Goal: Transaction & Acquisition: Purchase product/service

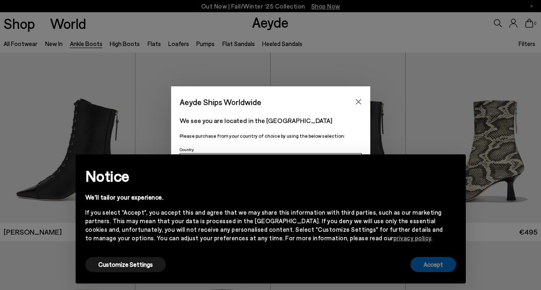
click at [433, 257] on button "Accept" at bounding box center [434, 264] width 46 height 15
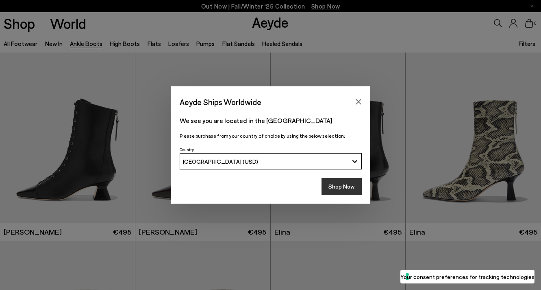
click at [355, 189] on button "Shop Now" at bounding box center [342, 186] width 40 height 17
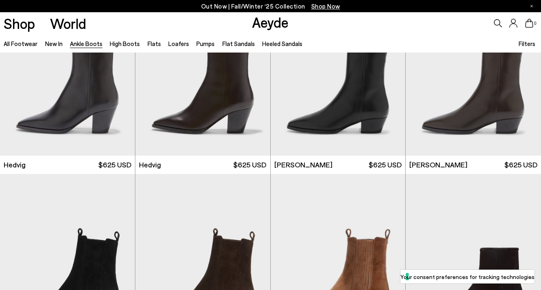
scroll to position [347, 0]
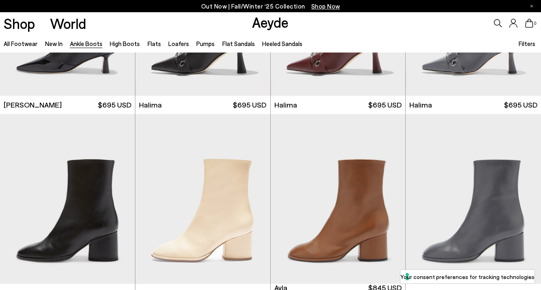
scroll to position [2025, 0]
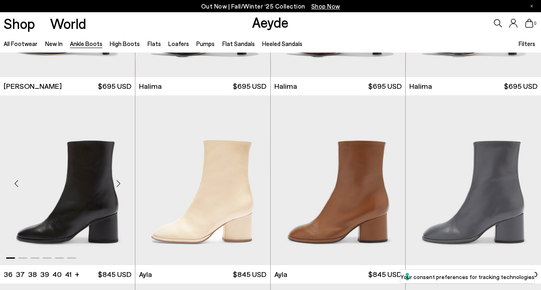
click at [121, 186] on div "Next slide" at bounding box center [119, 183] width 24 height 24
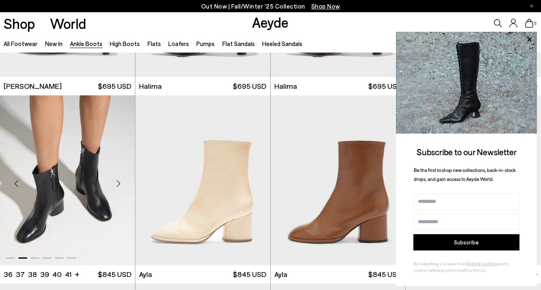
click at [121, 186] on div "Next slide" at bounding box center [119, 183] width 24 height 24
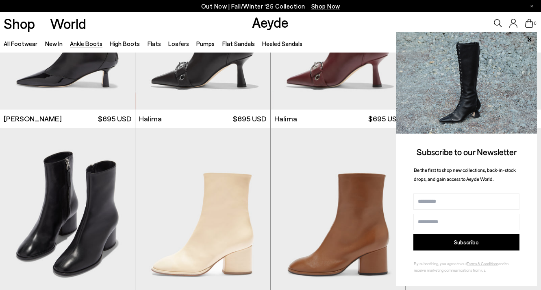
scroll to position [1986, 0]
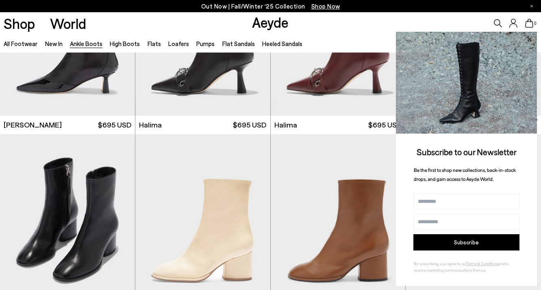
click at [530, 40] on icon at bounding box center [529, 39] width 4 height 4
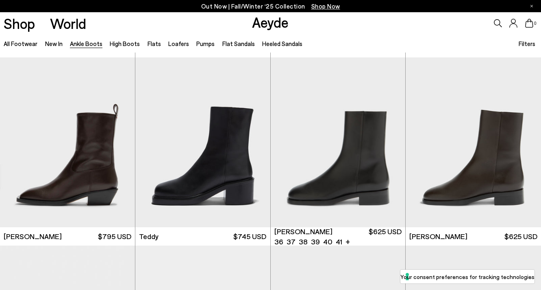
scroll to position [2456, 0]
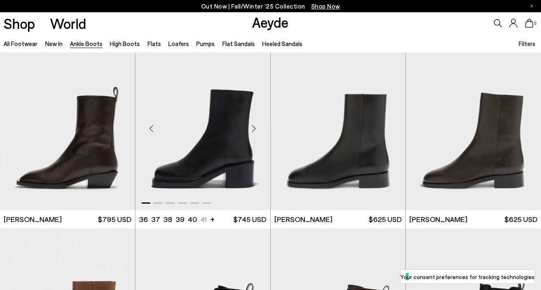
click at [253, 126] on div "Next slide" at bounding box center [254, 128] width 24 height 24
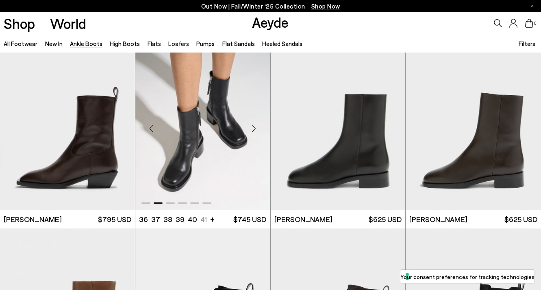
click at [253, 126] on div "Next slide" at bounding box center [254, 128] width 24 height 24
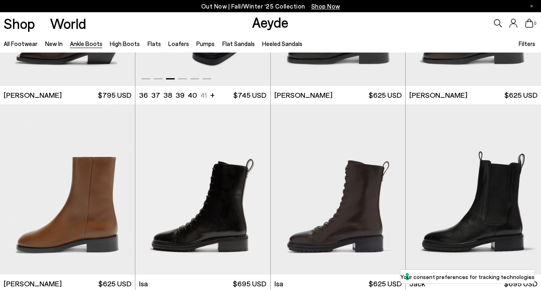
scroll to position [2673, 0]
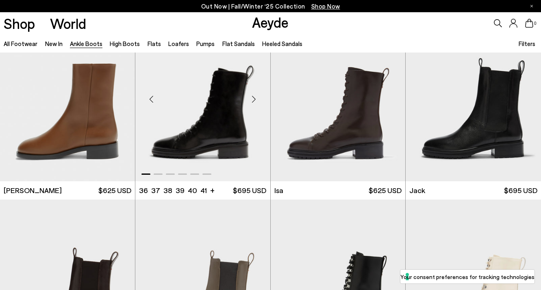
click at [255, 100] on div "Next slide" at bounding box center [254, 99] width 24 height 24
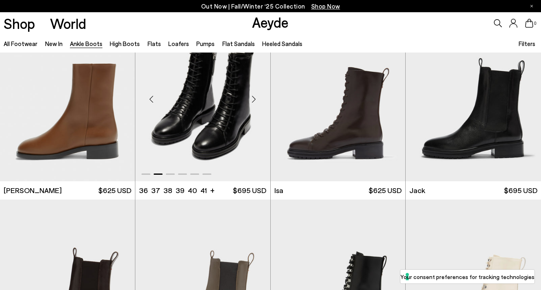
click at [255, 100] on div "Next slide" at bounding box center [254, 99] width 24 height 24
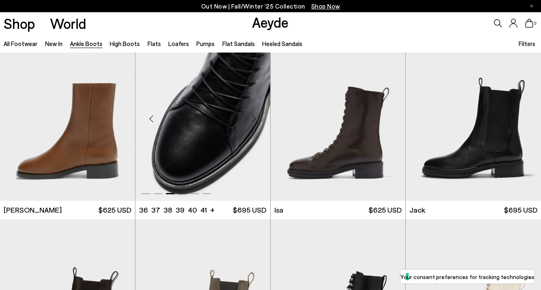
scroll to position [2653, 0]
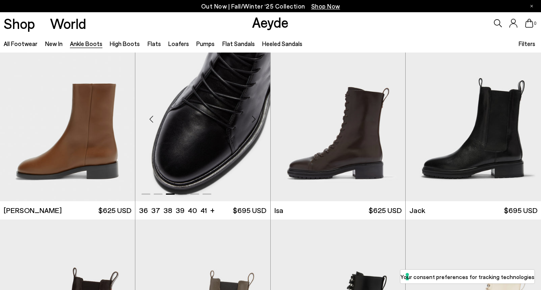
click at [255, 117] on div "Next slide" at bounding box center [254, 119] width 24 height 24
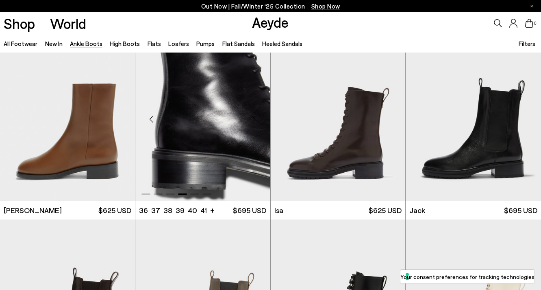
click at [255, 117] on div "Next slide" at bounding box center [254, 119] width 24 height 24
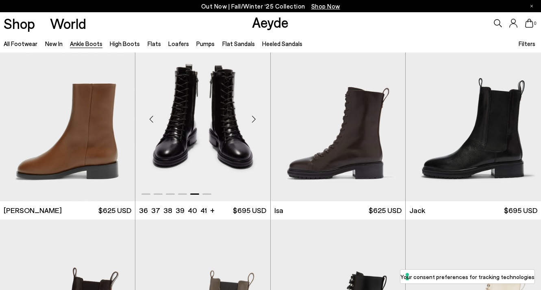
click at [255, 117] on div "Next slide" at bounding box center [254, 119] width 24 height 24
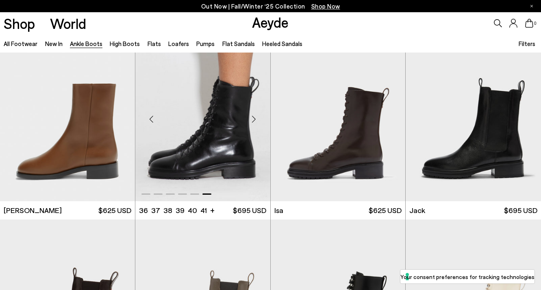
click at [231, 127] on img "6 / 6" at bounding box center [202, 116] width 135 height 170
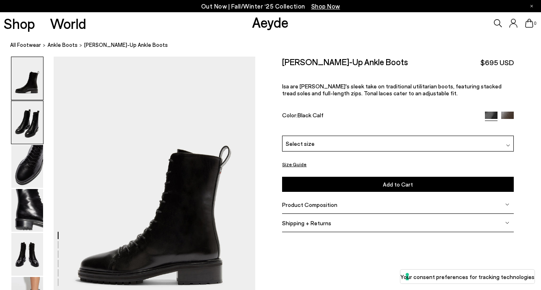
click at [27, 126] on img at bounding box center [27, 122] width 32 height 43
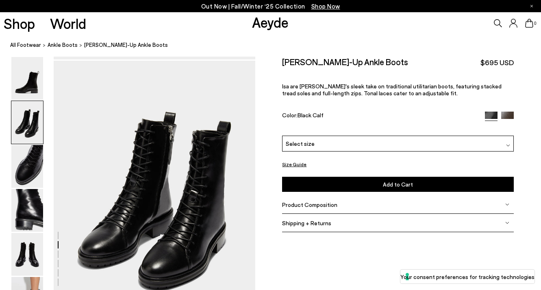
scroll to position [271, 0]
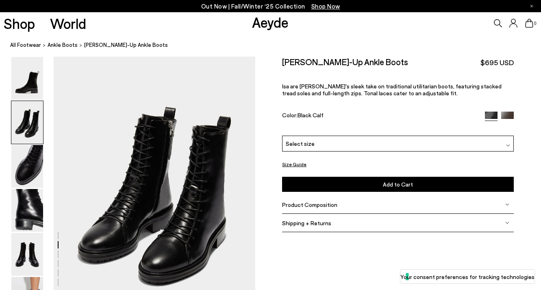
click at [372, 142] on div "Select size" at bounding box center [398, 143] width 232 height 16
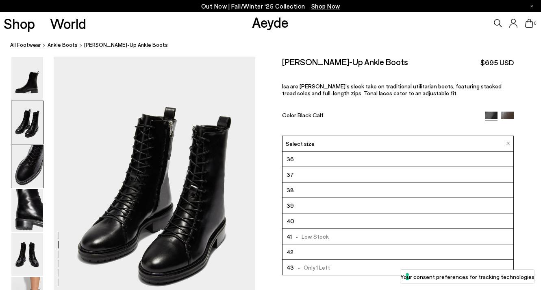
click at [40, 169] on img at bounding box center [27, 166] width 32 height 43
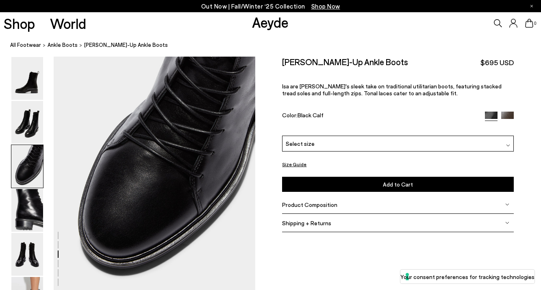
scroll to position [574, 0]
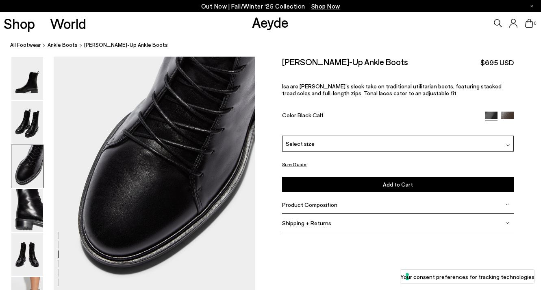
click at [91, 207] on div at bounding box center [127, 291] width 255 height 1619
click at [25, 207] on img at bounding box center [27, 210] width 32 height 43
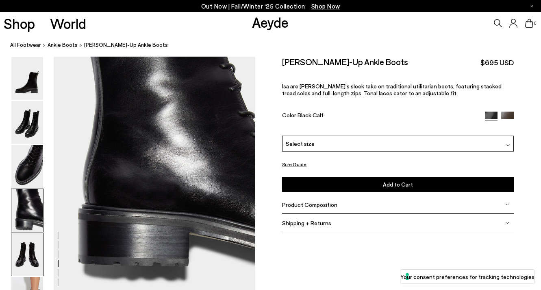
click at [22, 256] on img at bounding box center [27, 254] width 32 height 43
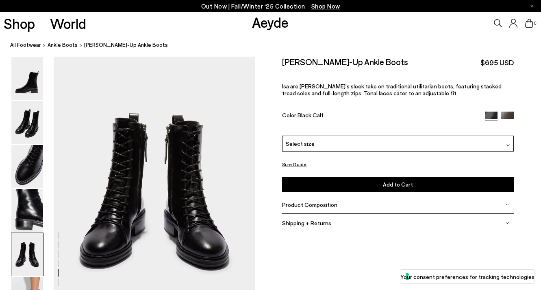
scroll to position [1081, 0]
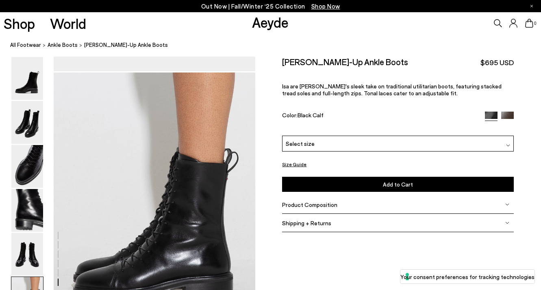
scroll to position [1407, 0]
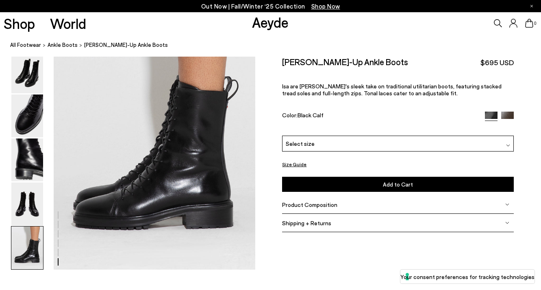
click at [329, 148] on div "Select size" at bounding box center [398, 143] width 232 height 16
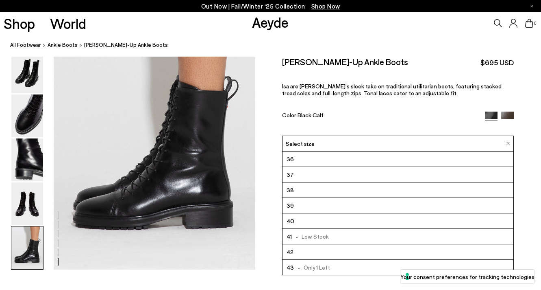
click at [311, 219] on li "40" at bounding box center [398, 220] width 231 height 15
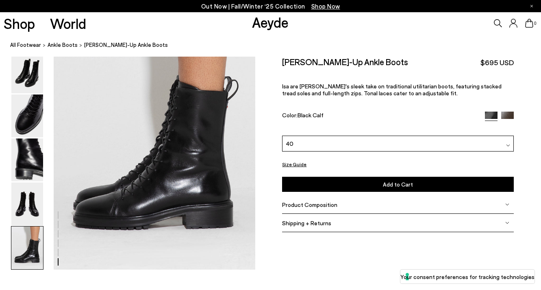
click at [298, 165] on button "Size Guide" at bounding box center [294, 164] width 24 height 10
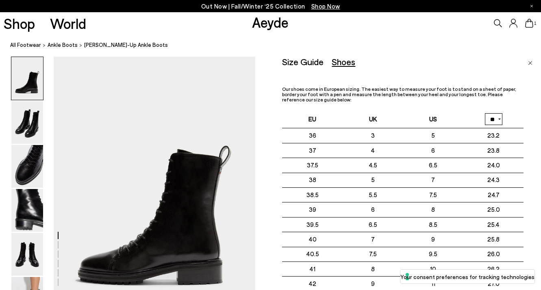
click at [530, 63] on img "Close" at bounding box center [530, 63] width 4 height 4
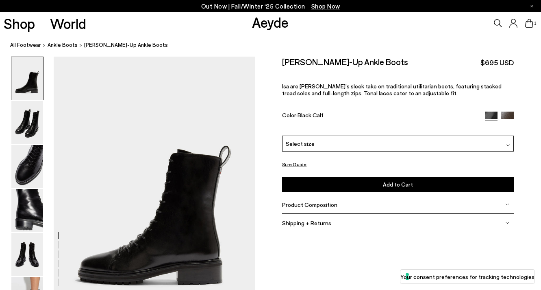
click at [388, 144] on div "Select size" at bounding box center [398, 143] width 232 height 16
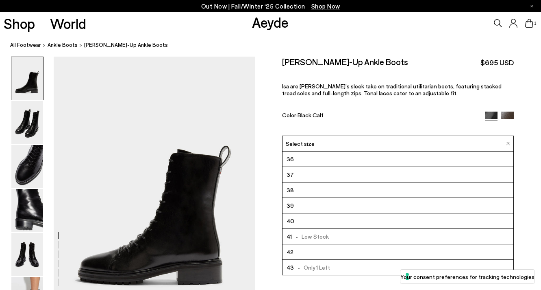
click at [506, 145] on div "Select size" at bounding box center [398, 143] width 232 height 16
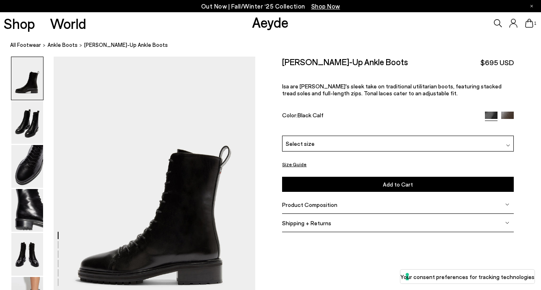
click at [386, 204] on div "Product Composition" at bounding box center [398, 204] width 232 height 18
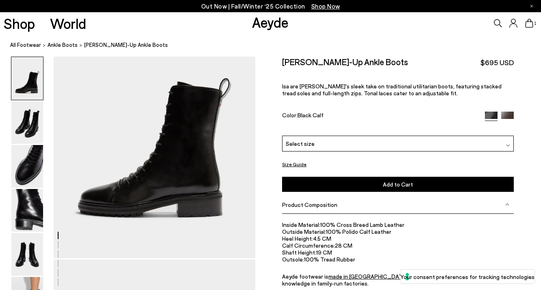
scroll to position [68, 0]
click at [504, 202] on div "Product Composition" at bounding box center [398, 204] width 232 height 18
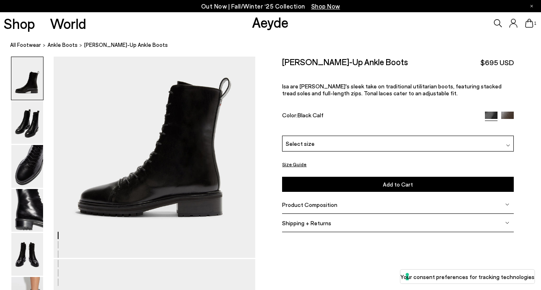
click at [445, 230] on div "Shipping + Returns" at bounding box center [398, 222] width 232 height 18
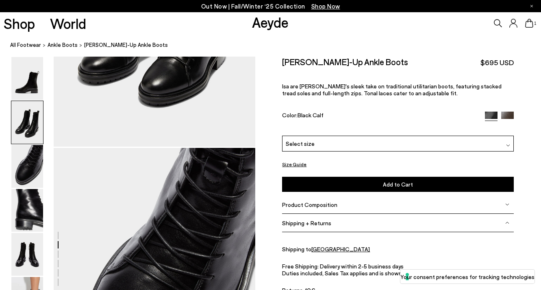
scroll to position [441, 0]
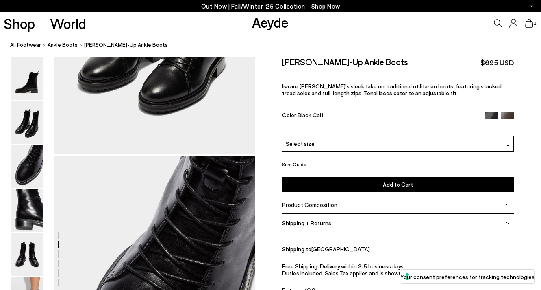
click at [506, 117] on img at bounding box center [507, 117] width 13 height 13
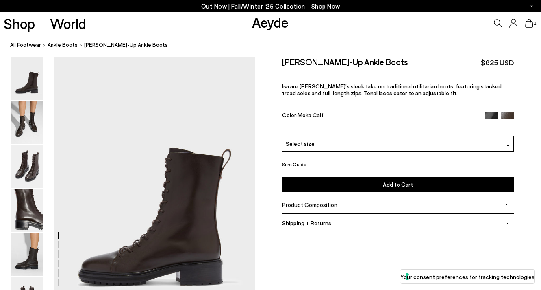
click at [36, 249] on img at bounding box center [27, 254] width 32 height 43
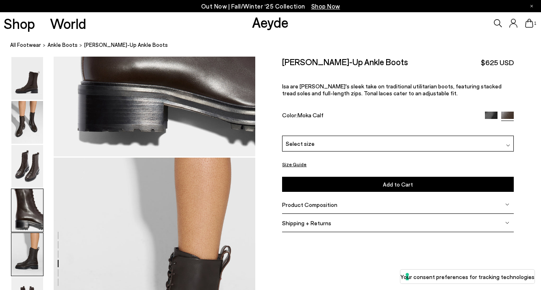
scroll to position [1081, 0]
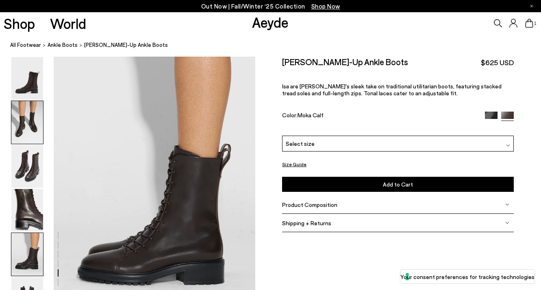
click at [23, 118] on img at bounding box center [27, 122] width 32 height 43
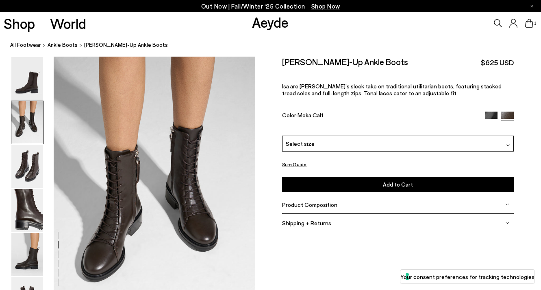
scroll to position [271, 0]
click at [487, 113] on img at bounding box center [491, 117] width 13 height 13
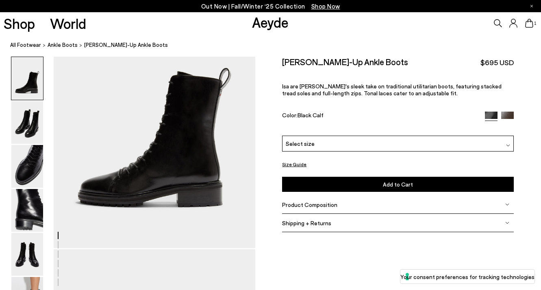
scroll to position [78, 0]
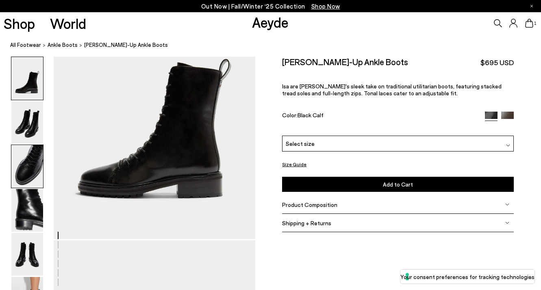
scroll to position [91, 0]
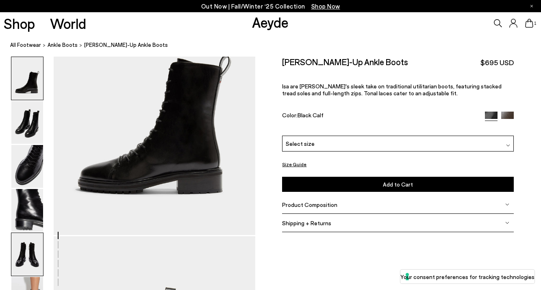
click at [37, 260] on img at bounding box center [27, 254] width 32 height 43
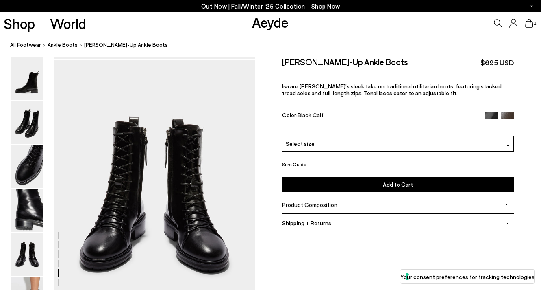
scroll to position [1081, 0]
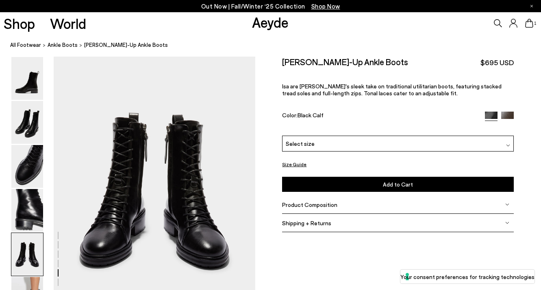
click at [294, 166] on button "Size Guide" at bounding box center [294, 164] width 24 height 10
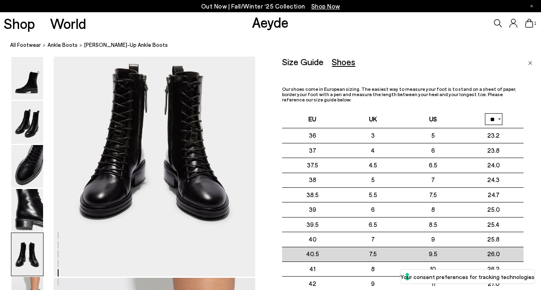
scroll to position [1129, 0]
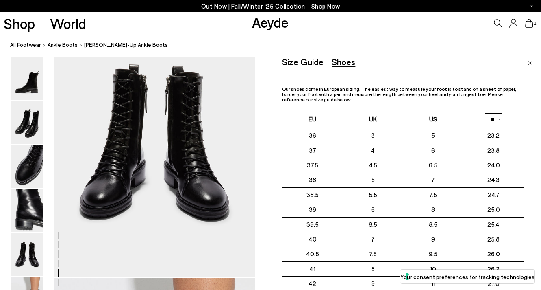
click at [33, 126] on img at bounding box center [27, 122] width 32 height 43
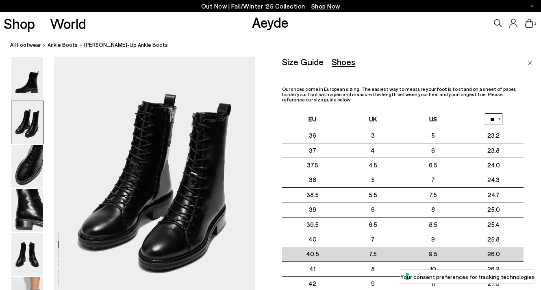
scroll to position [285, 0]
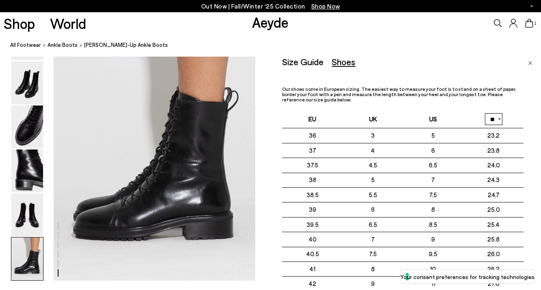
scroll to position [1407, 0]
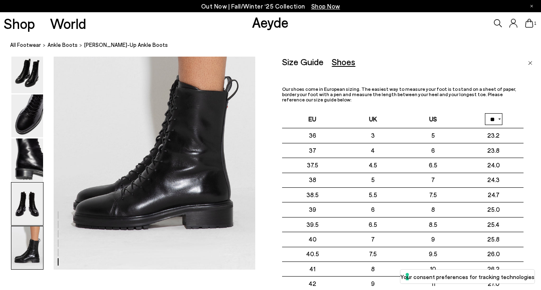
click at [26, 212] on img at bounding box center [27, 203] width 32 height 43
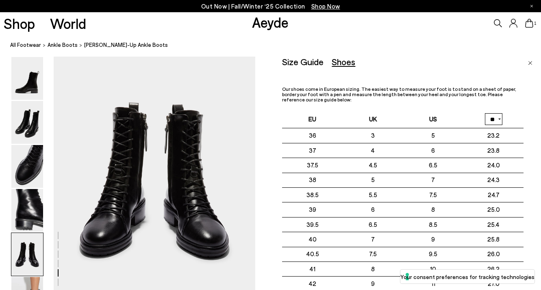
scroll to position [1081, 0]
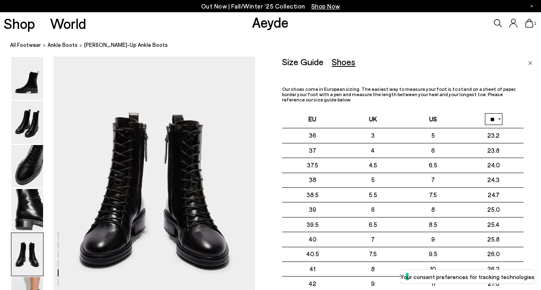
click at [29, 188] on div at bounding box center [27, 188] width 33 height 263
click at [26, 208] on img at bounding box center [27, 210] width 32 height 43
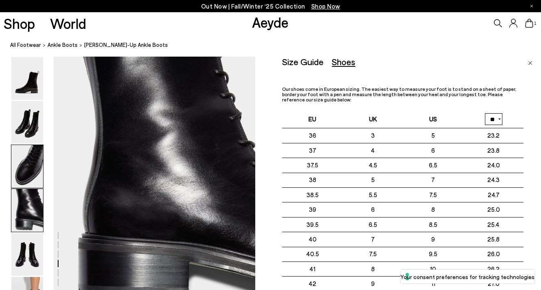
click at [28, 179] on img at bounding box center [27, 166] width 32 height 43
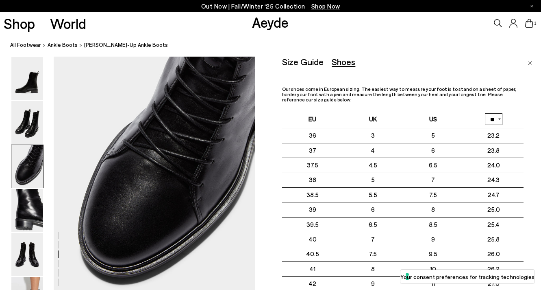
scroll to position [541, 0]
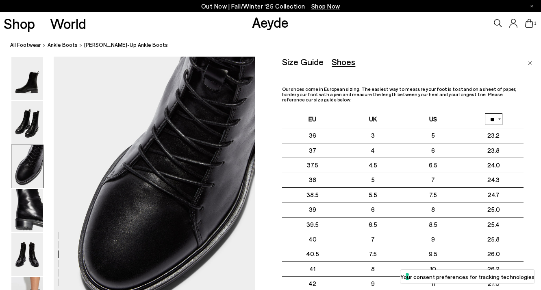
click at [242, 5] on p "Out Now | Fall/Winter ‘25 Collection Shop Now" at bounding box center [270, 6] width 139 height 10
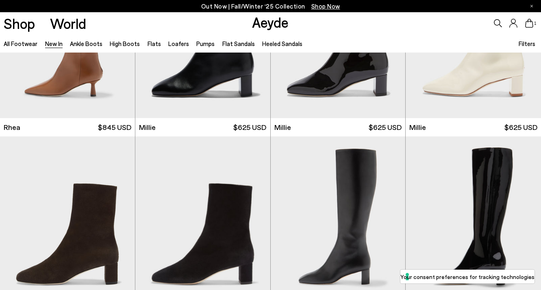
scroll to position [1677, 0]
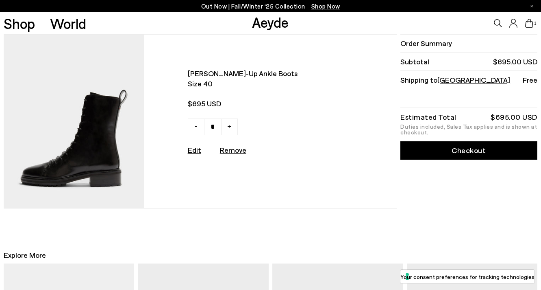
click at [132, 111] on img at bounding box center [74, 121] width 141 height 173
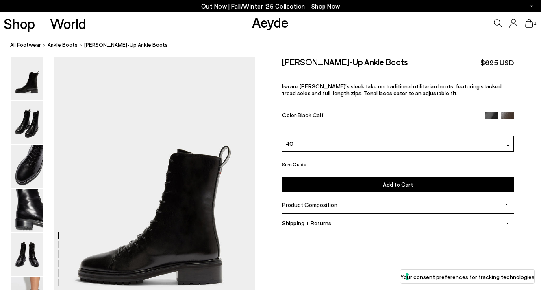
click at [300, 166] on button "Size Guide" at bounding box center [294, 164] width 24 height 10
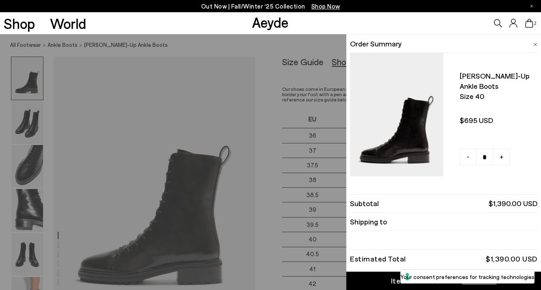
click at [536, 39] on span at bounding box center [536, 43] width 4 height 11
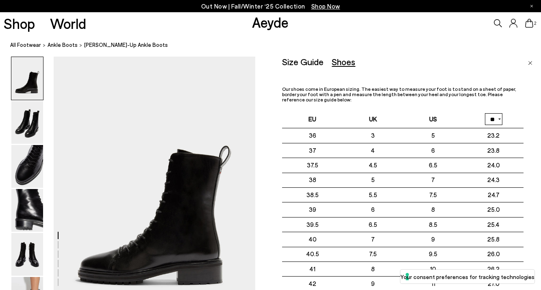
click at [531, 63] on img "Close" at bounding box center [530, 63] width 4 height 4
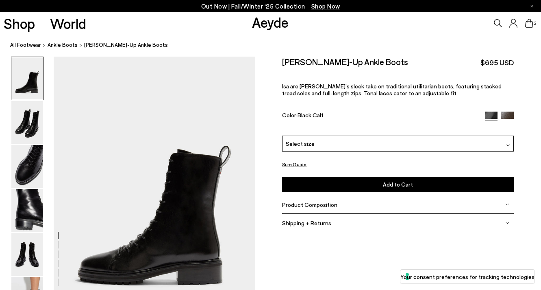
click at [406, 205] on div "Product Composition" at bounding box center [398, 204] width 232 height 18
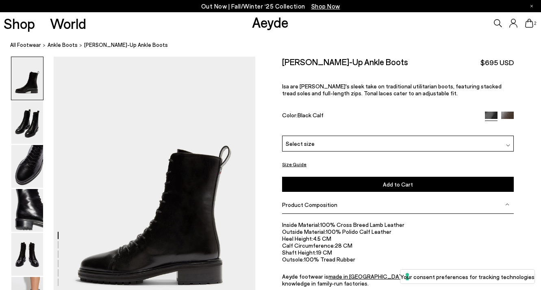
scroll to position [12, 0]
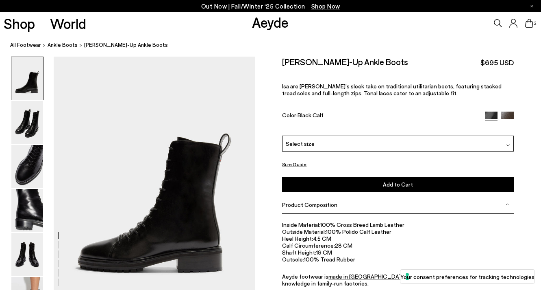
click at [532, 21] on icon at bounding box center [529, 23] width 8 height 9
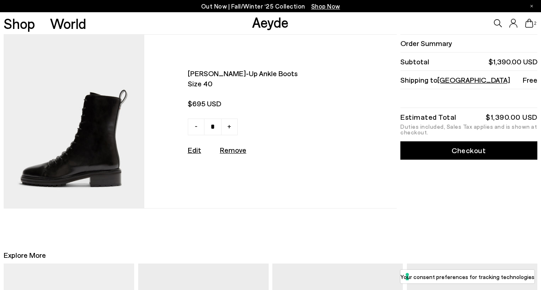
click at [198, 129] on link "-" at bounding box center [196, 126] width 17 height 17
type input "*"
click at [434, 157] on link "Checkout" at bounding box center [469, 150] width 137 height 18
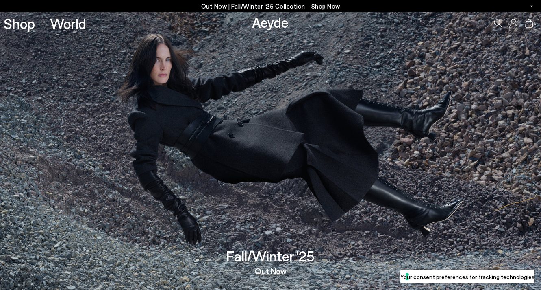
click at [277, 274] on link "Out Now" at bounding box center [271, 270] width 32 height 8
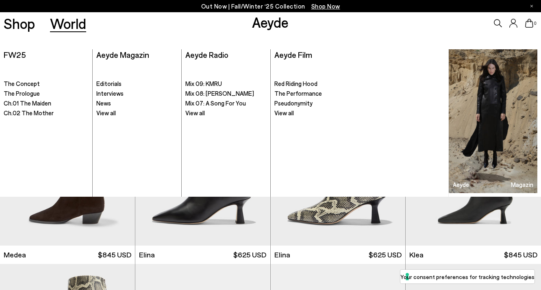
scroll to position [614, 0]
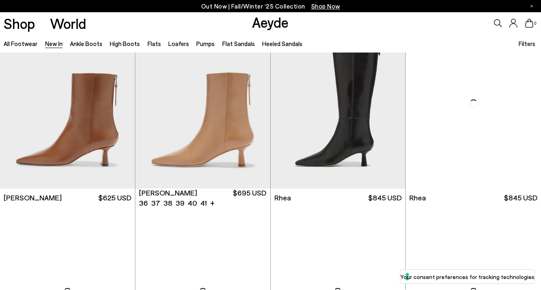
scroll to position [1562, 0]
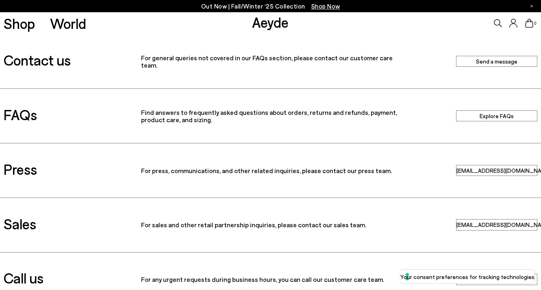
click at [475, 63] on link "Send a message" at bounding box center [496, 61] width 81 height 11
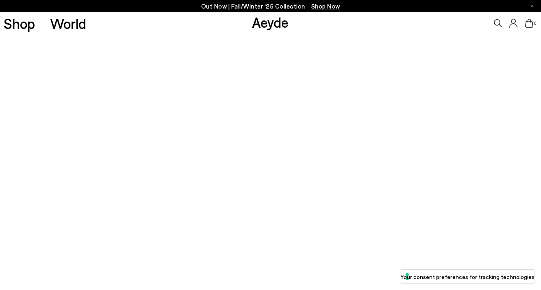
scroll to position [27, 0]
